Goal: Find specific page/section: Find specific page/section

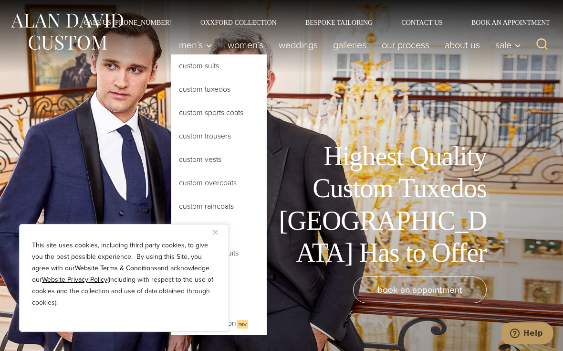
click at [223, 92] on link "Custom Tuxedos" at bounding box center [218, 89] width 95 height 23
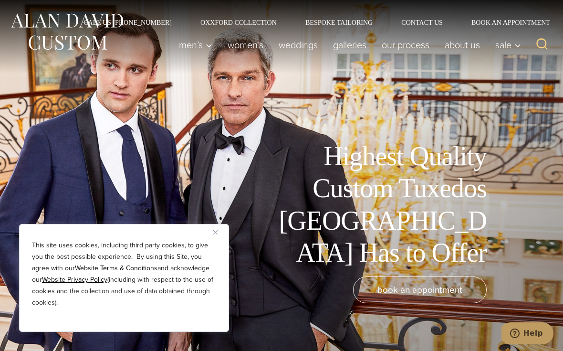
click at [276, 153] on div "Highest Quality Custom Tuxedos [GEOGRAPHIC_DATA] Has to Offer book an appointme…" at bounding box center [281, 175] width 563 height 351
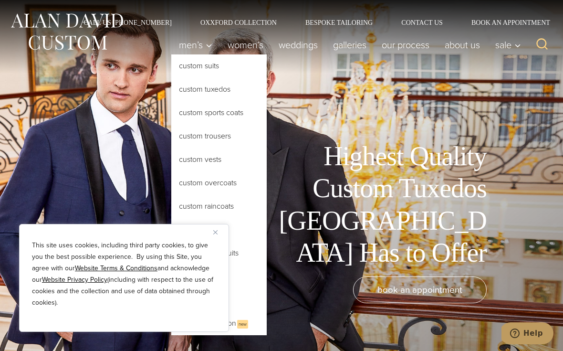
click at [218, 92] on link "Custom Tuxedos" at bounding box center [218, 89] width 95 height 23
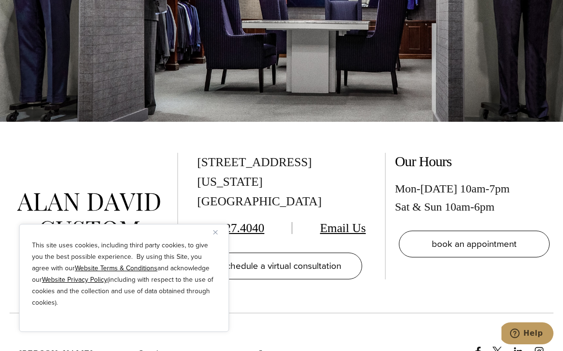
scroll to position [5277, 0]
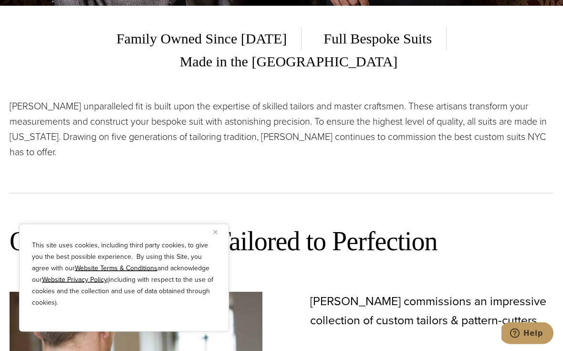
scroll to position [342, 0]
